Goal: Share content

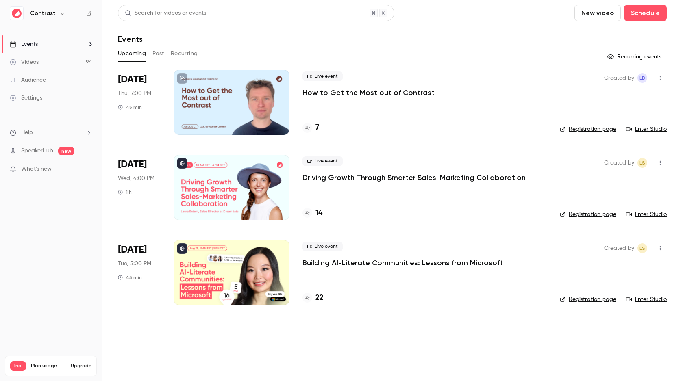
click at [376, 179] on p "Driving Growth Through Smarter Sales-Marketing Collaboration" at bounding box center [414, 178] width 223 height 10
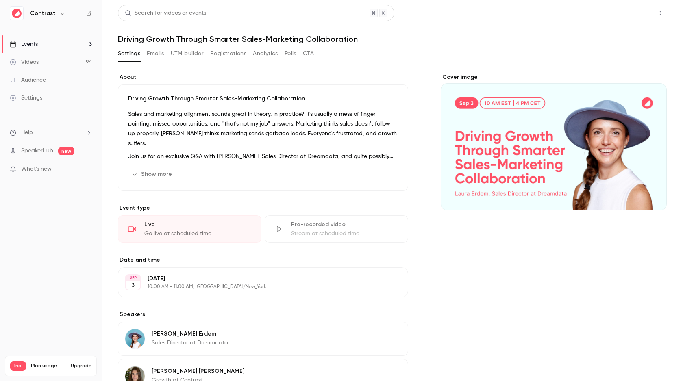
click at [630, 9] on button "Share" at bounding box center [631, 13] width 32 height 16
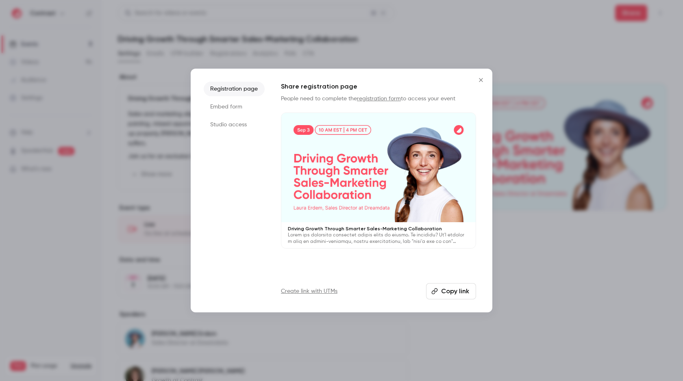
click at [392, 139] on div at bounding box center [378, 167] width 194 height 109
click at [479, 78] on icon "Close" at bounding box center [481, 80] width 10 height 7
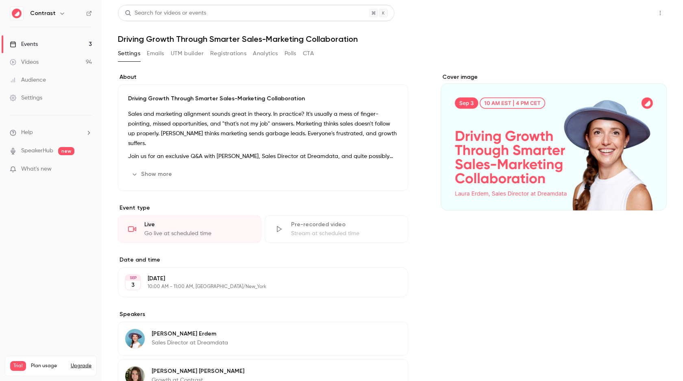
click at [629, 16] on button "Share" at bounding box center [631, 13] width 32 height 16
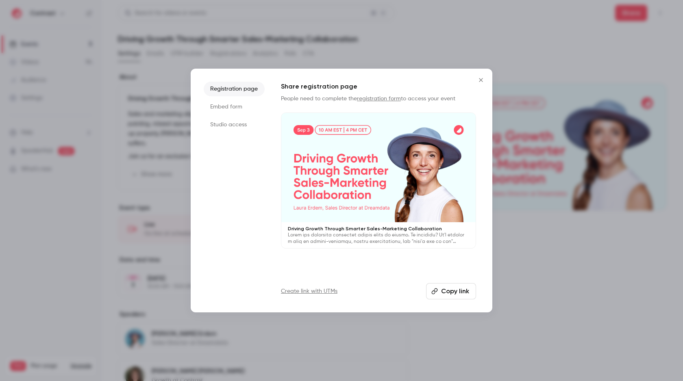
click at [349, 164] on div at bounding box center [378, 167] width 194 height 109
